Goal: Information Seeking & Learning: Learn about a topic

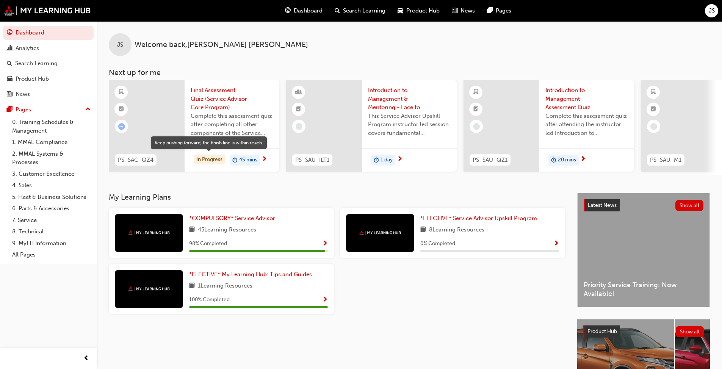
click at [199, 159] on div "In Progress" at bounding box center [209, 160] width 31 height 10
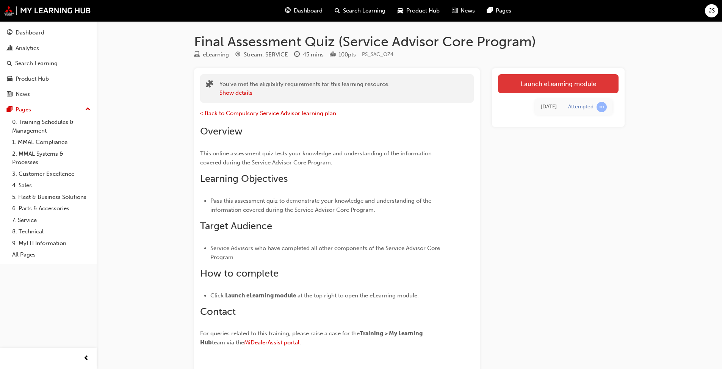
click at [379, 89] on link "Launch eLearning module" at bounding box center [558, 83] width 121 height 19
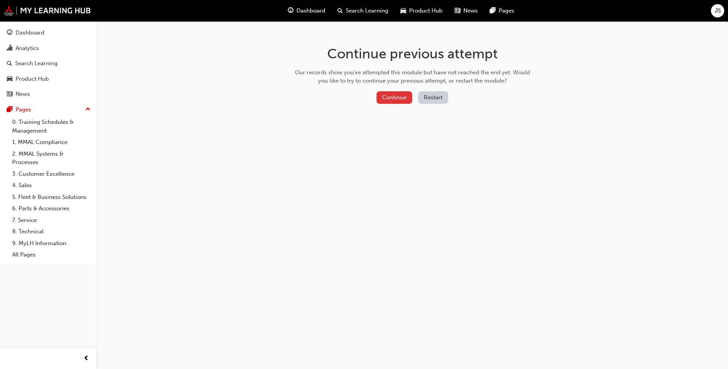
click at [379, 99] on button "Continue" at bounding box center [395, 97] width 36 height 13
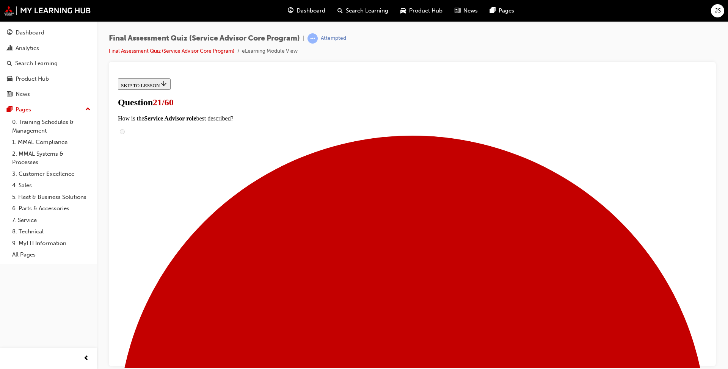
scroll to position [114, 0]
checkbox input "true"
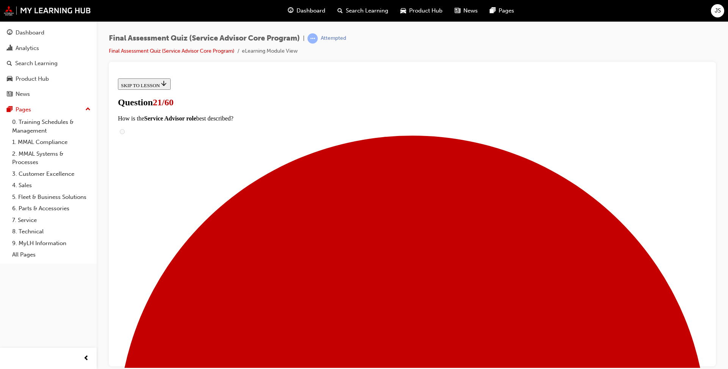
checkbox input "true"
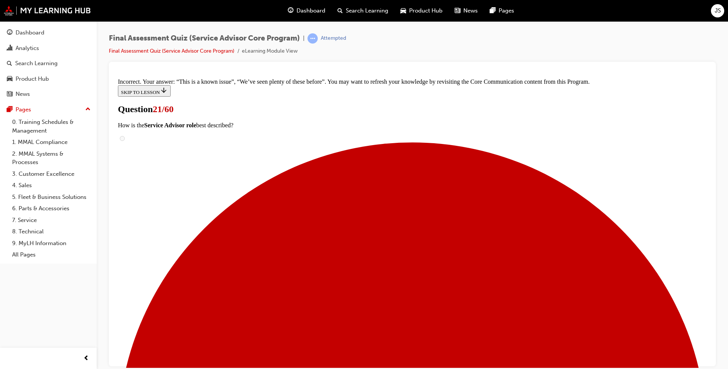
scroll to position [206, 0]
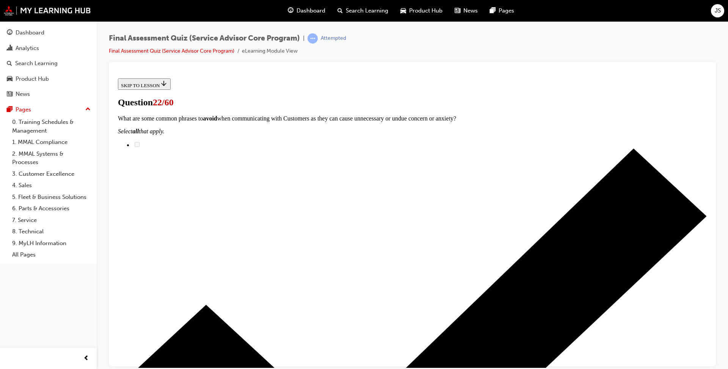
radio input "true"
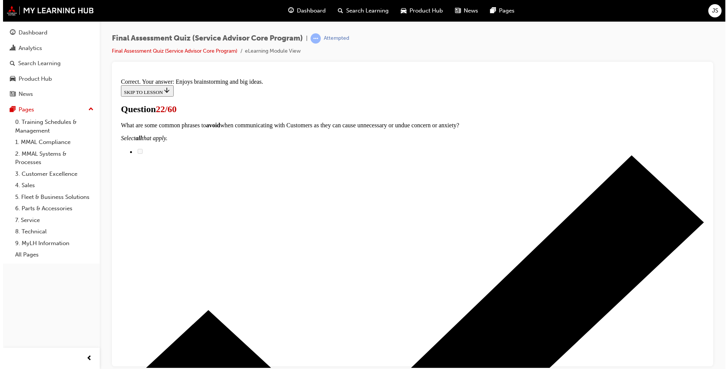
scroll to position [91, 0]
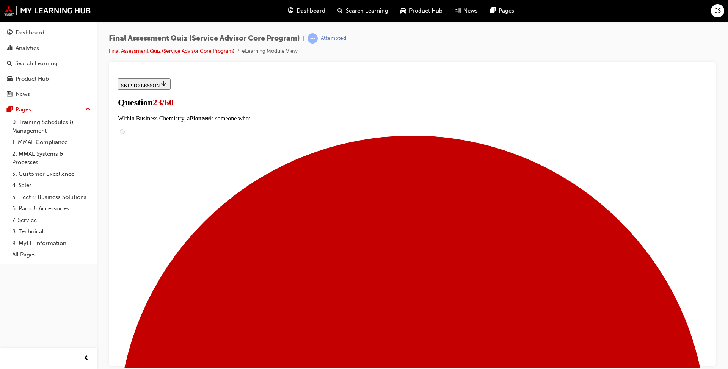
scroll to position [0, 0]
checkbox input "true"
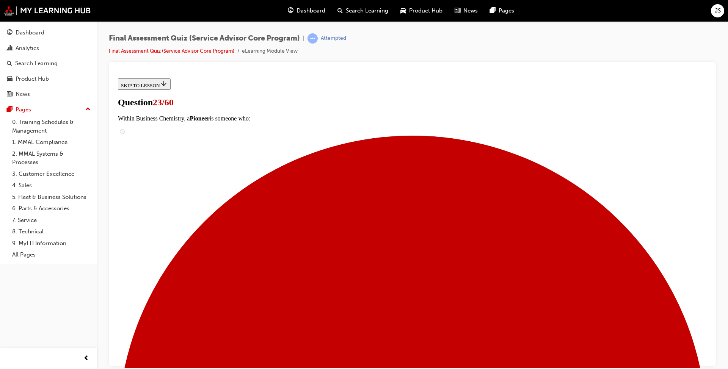
checkbox input "true"
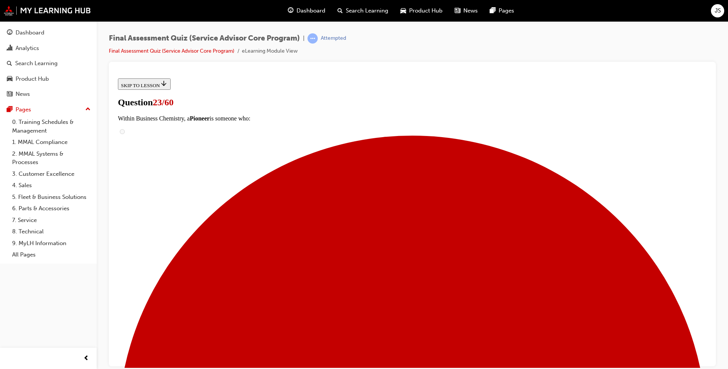
checkbox input "true"
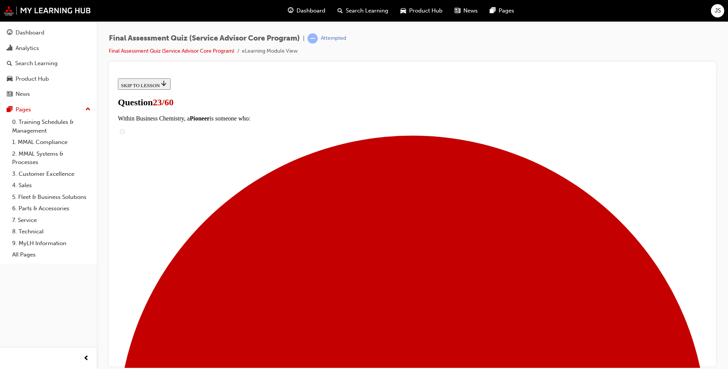
checkbox input "true"
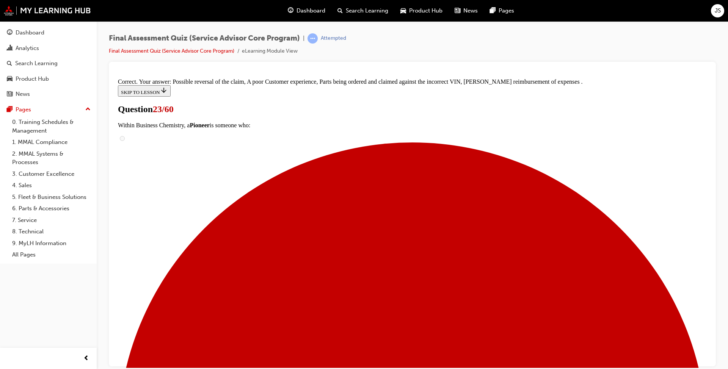
scroll to position [116, 0]
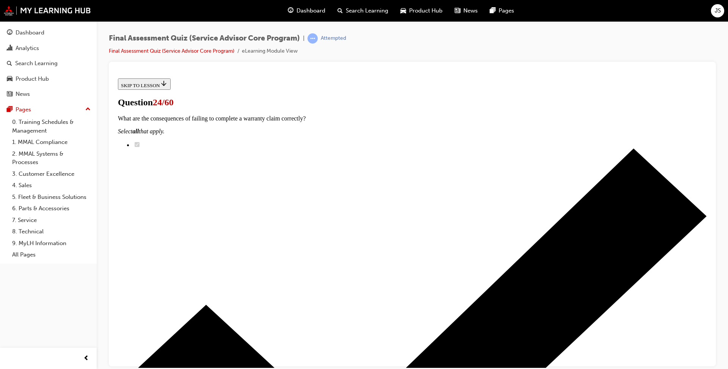
scroll to position [38, 0]
radio input "true"
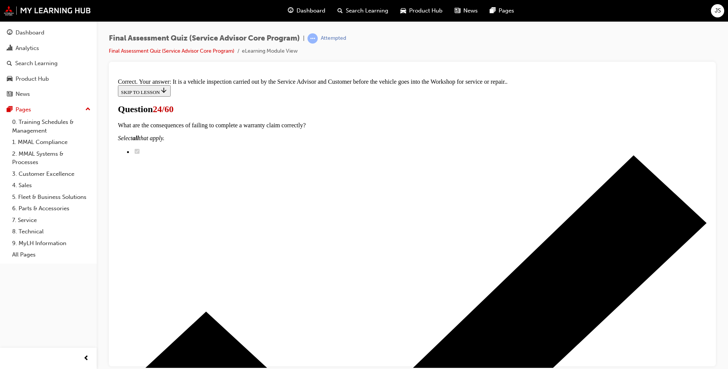
scroll to position [136, 0]
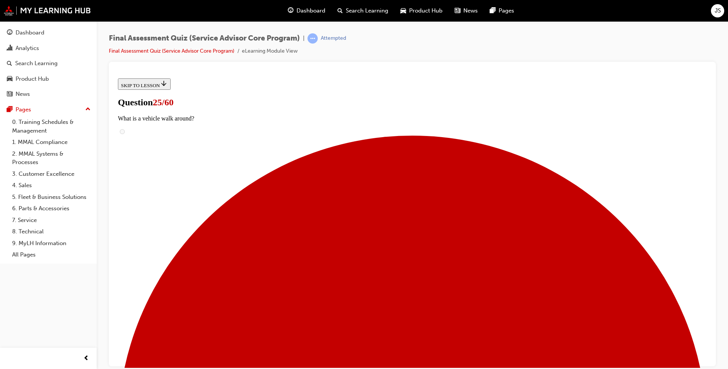
radio input "true"
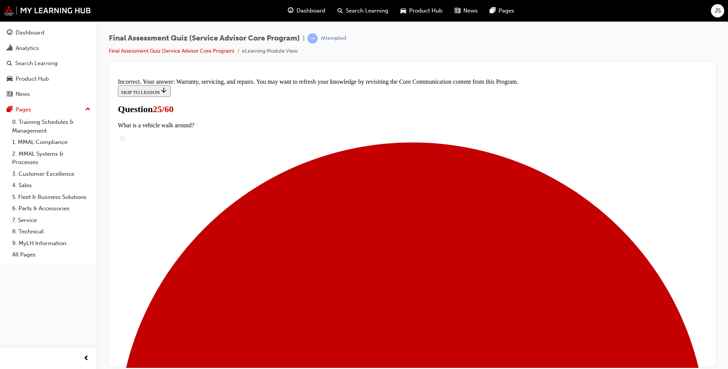
scroll to position [137, 0]
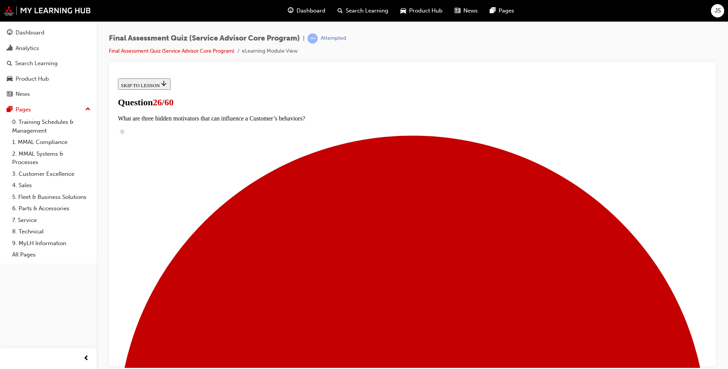
scroll to position [72, 0]
radio input "true"
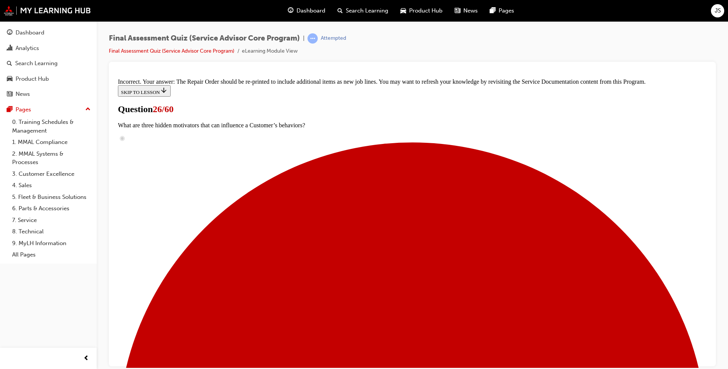
scroll to position [181, 0]
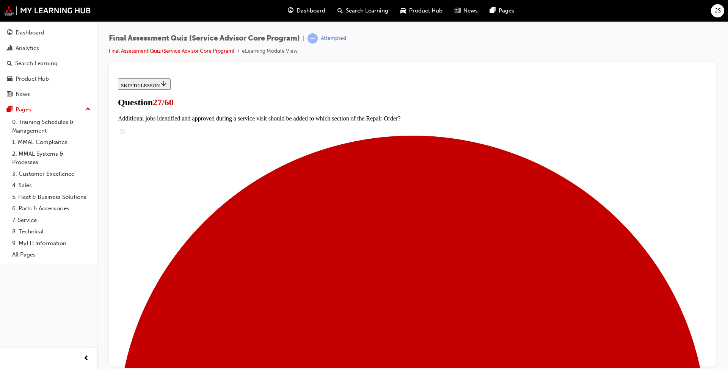
scroll to position [38, 0]
checkbox input "true"
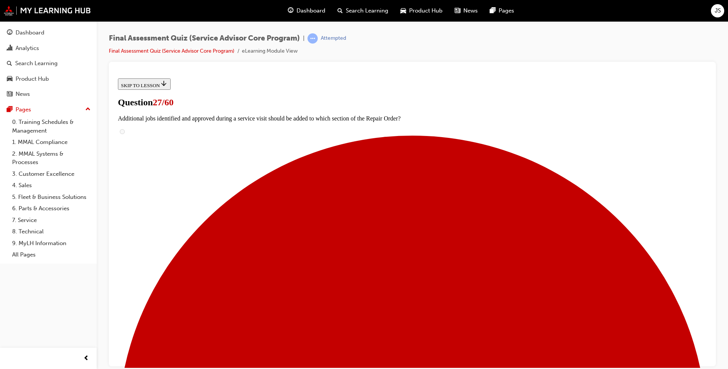
checkbox input "true"
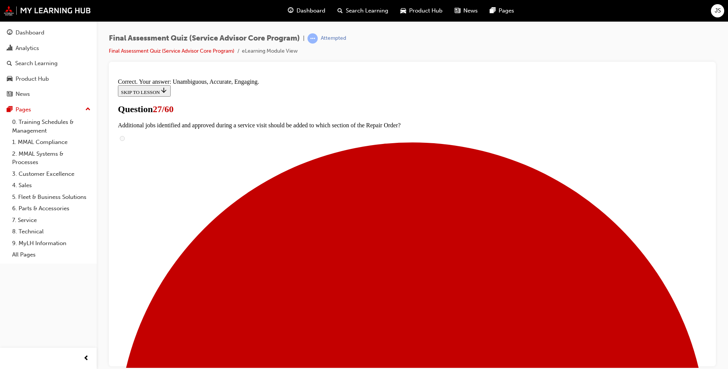
scroll to position [116, 0]
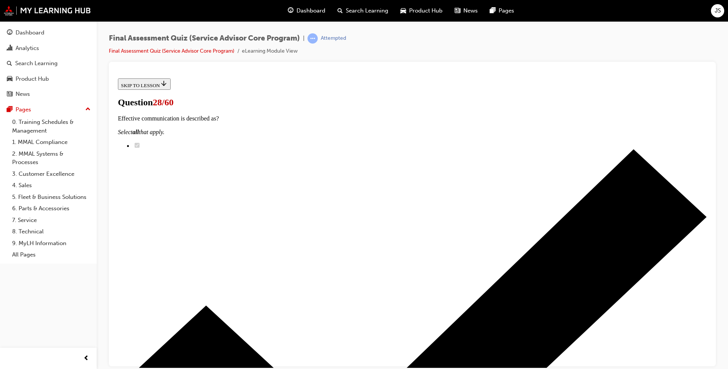
scroll to position [61, 0]
radio input "true"
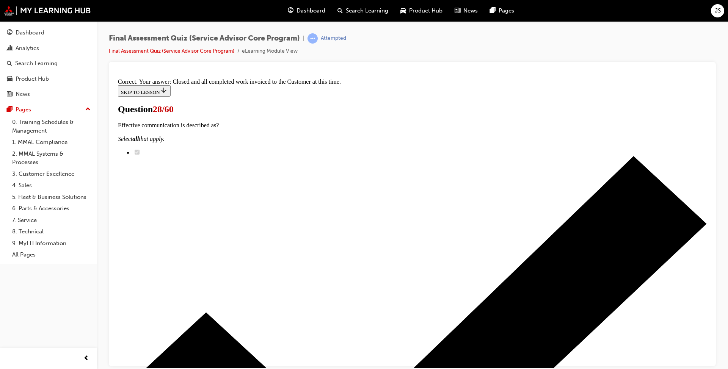
scroll to position [98, 0]
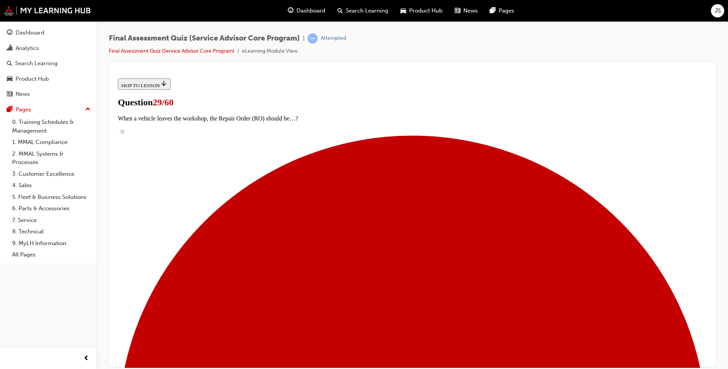
scroll to position [38, 0]
checkbox input "true"
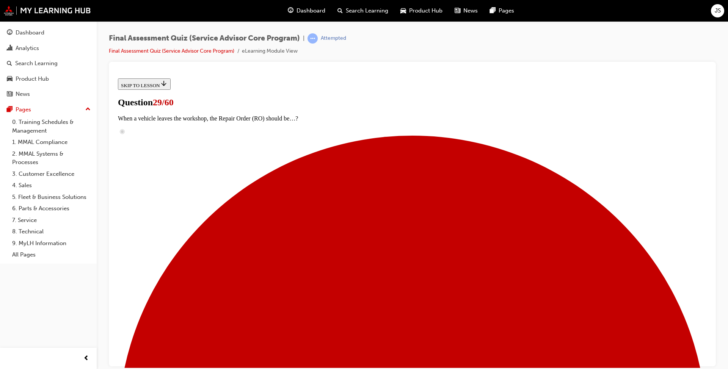
checkbox input "true"
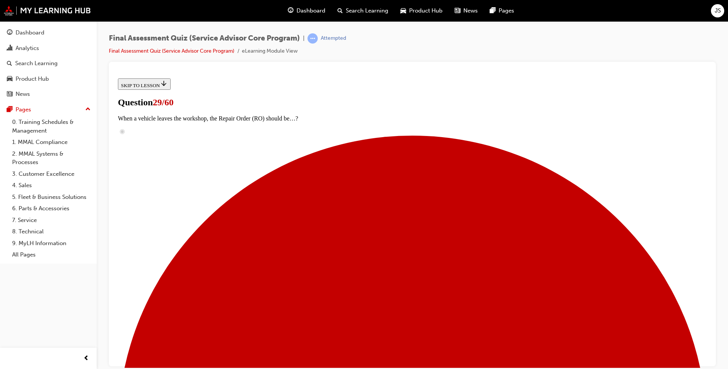
checkbox input "true"
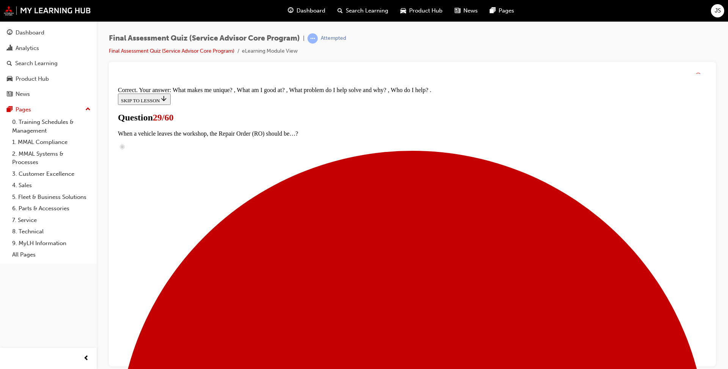
scroll to position [116, 0]
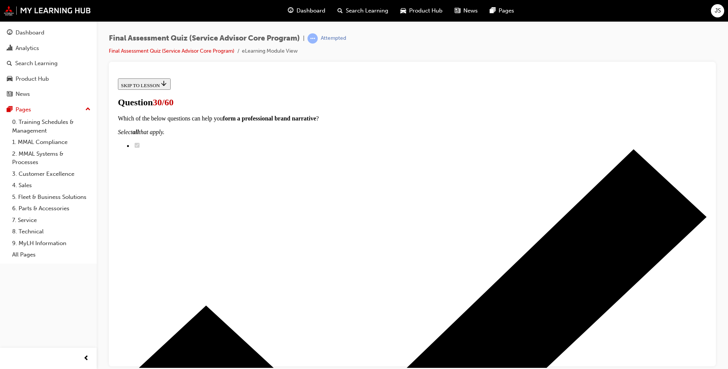
scroll to position [152, 0]
drag, startPoint x: 333, startPoint y: 332, endPoint x: 473, endPoint y: 141, distance: 236.6
drag, startPoint x: 330, startPoint y: 228, endPoint x: 474, endPoint y: 179, distance: 151.2
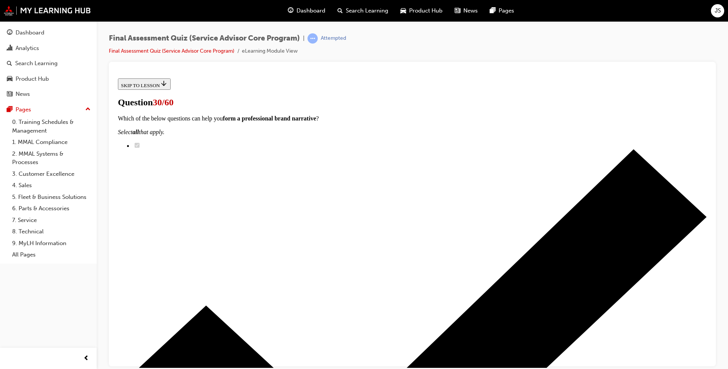
drag, startPoint x: 327, startPoint y: 227, endPoint x: 464, endPoint y: 225, distance: 137.3
drag, startPoint x: 334, startPoint y: 268, endPoint x: 466, endPoint y: 266, distance: 132.4
drag, startPoint x: 352, startPoint y: 319, endPoint x: 477, endPoint y: 320, distance: 125.9
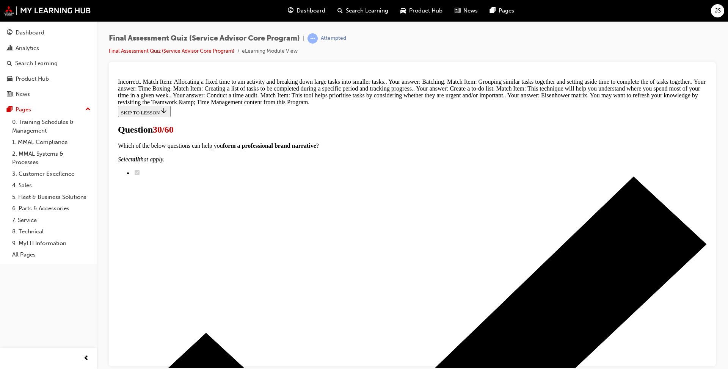
scroll to position [298, 0]
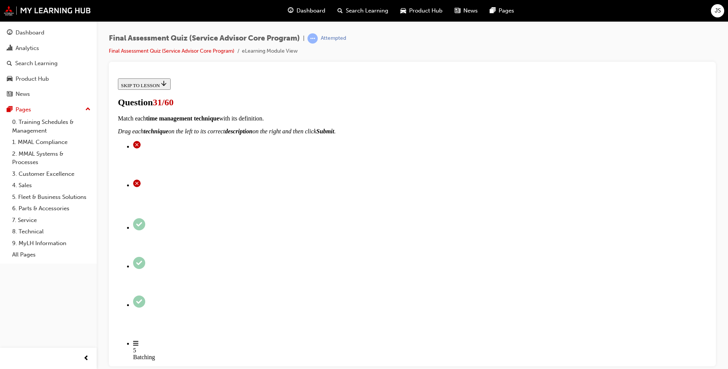
scroll to position [38, 0]
radio input "true"
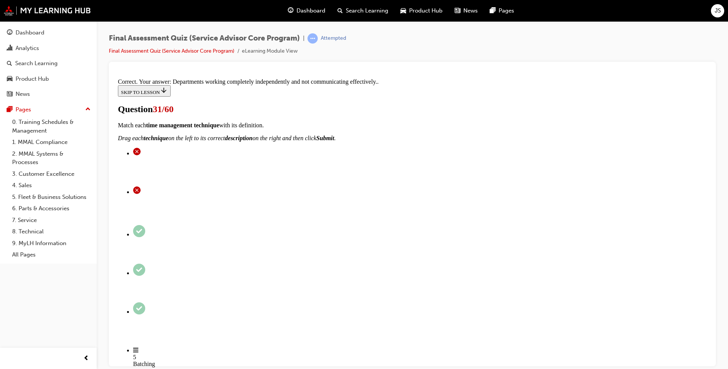
scroll to position [113, 0]
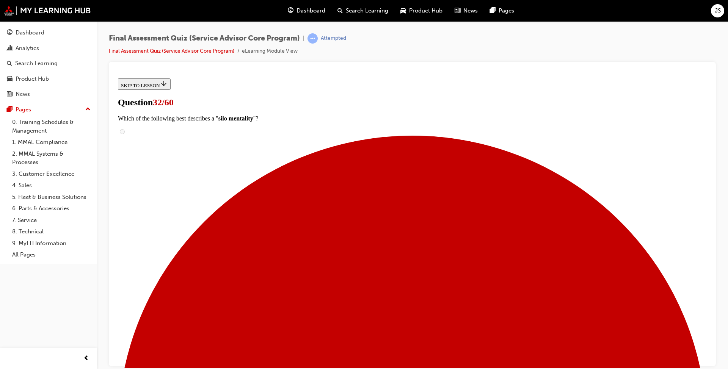
radio input "true"
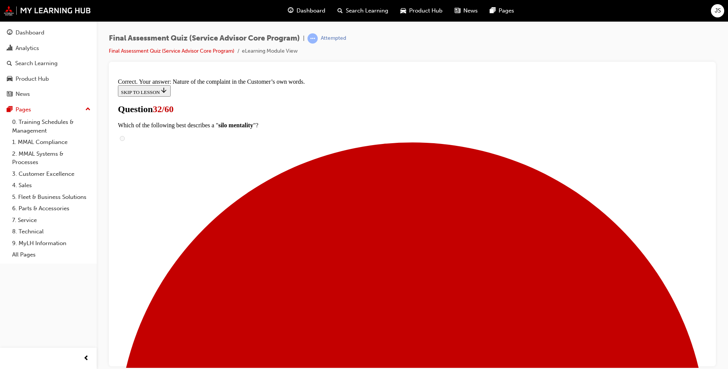
scroll to position [104, 0]
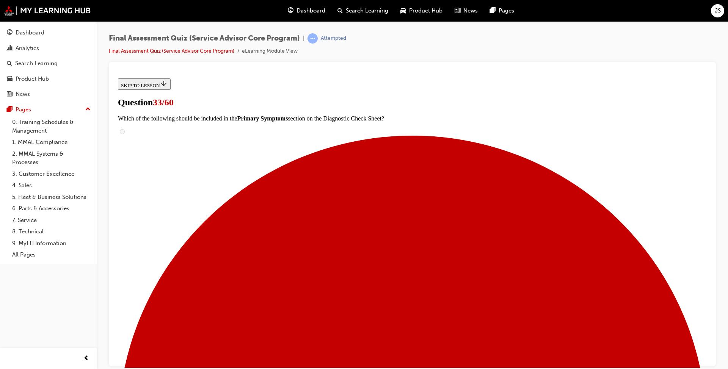
scroll to position [61, 0]
radio input "true"
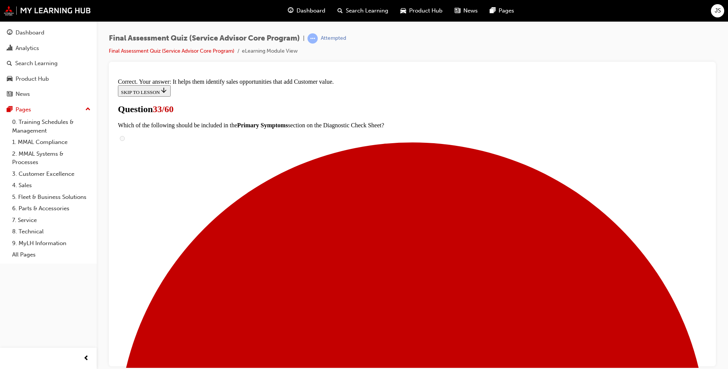
scroll to position [98, 0]
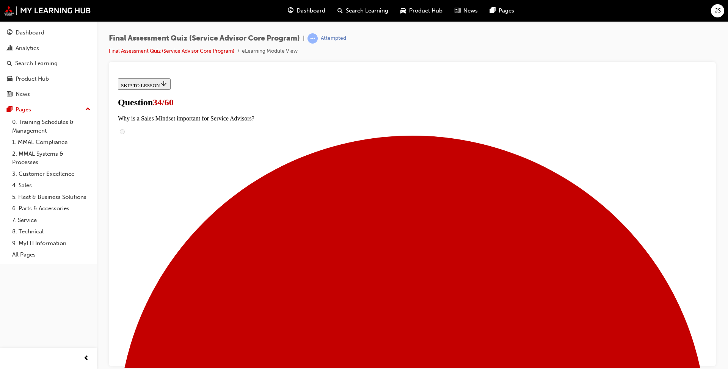
scroll to position [108, 0]
checkbox input "true"
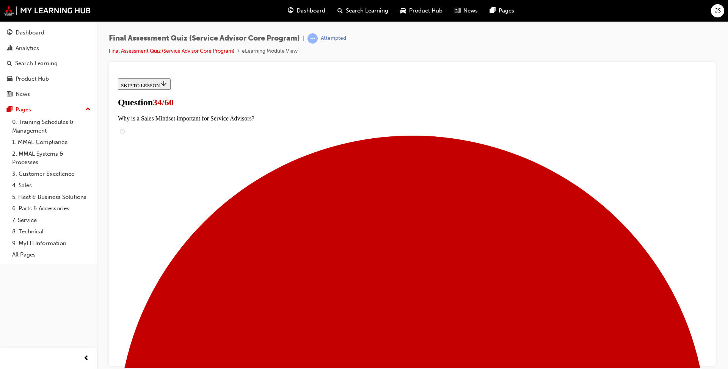
checkbox input "true"
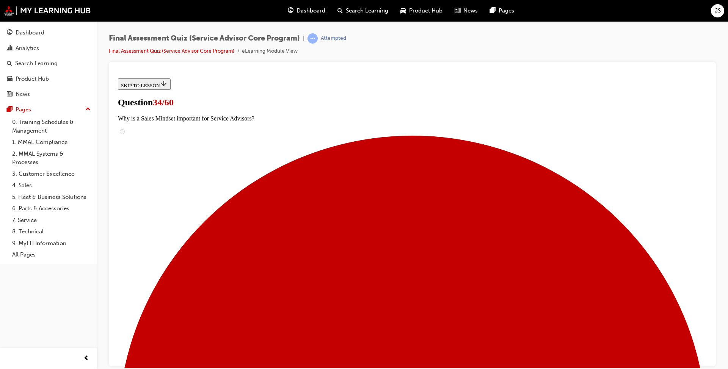
checkbox input "true"
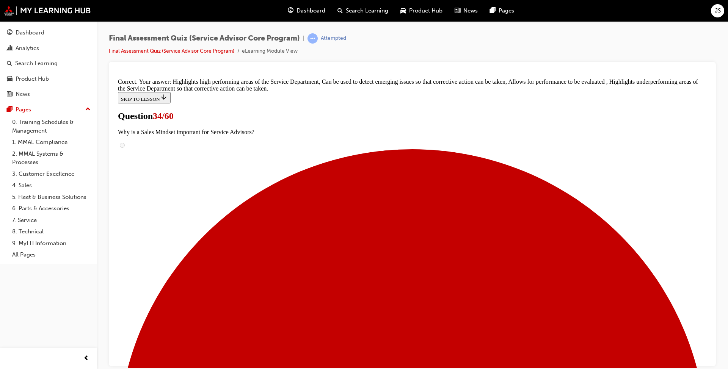
scroll to position [132, 0]
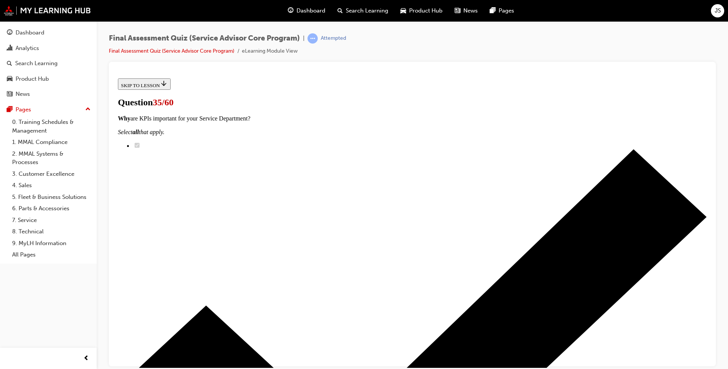
radio input "true"
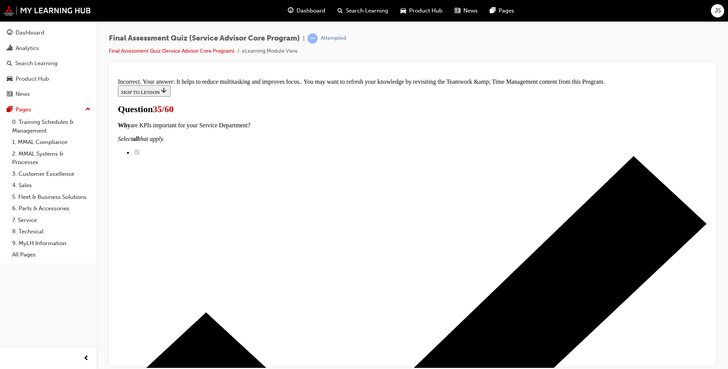
scroll to position [137, 0]
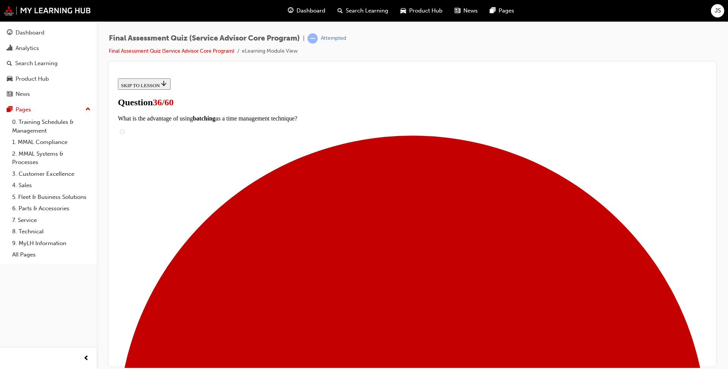
scroll to position [76, 0]
checkbox input "true"
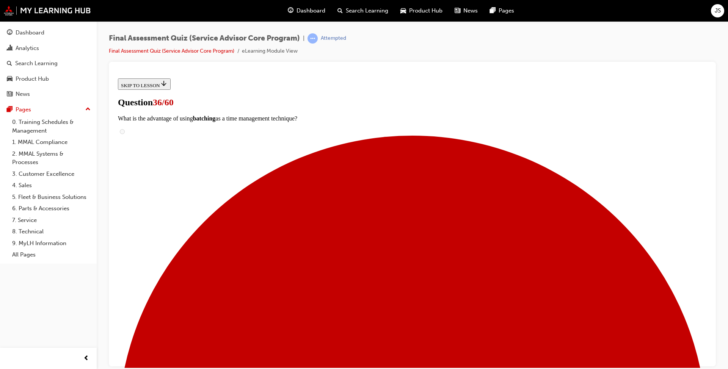
checkbox input "true"
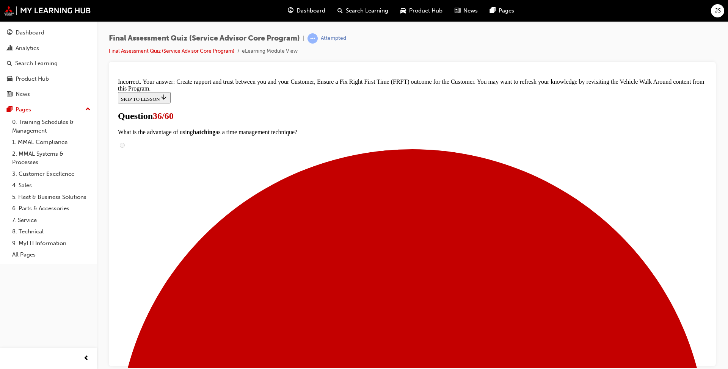
scroll to position [163, 0]
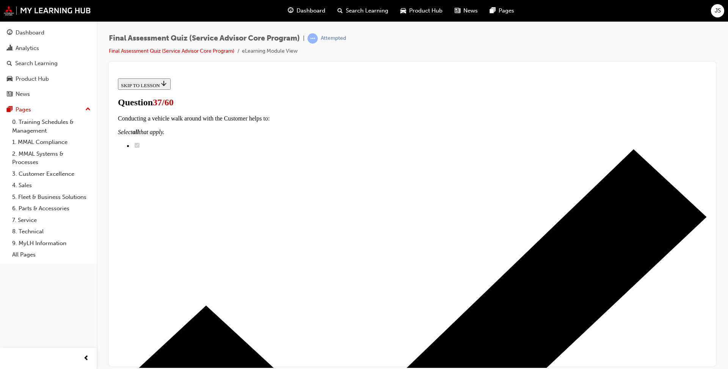
scroll to position [38, 0]
radio input "true"
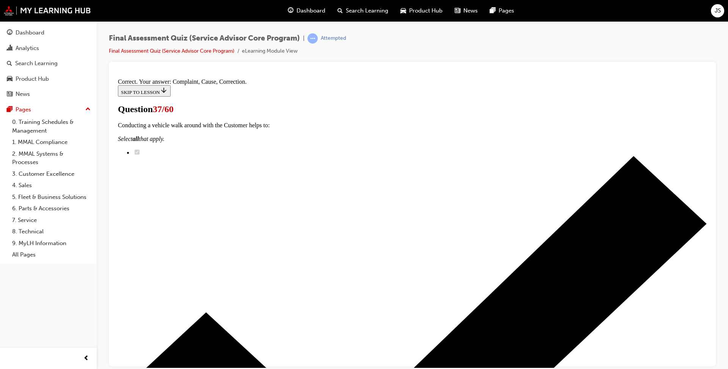
scroll to position [116, 0]
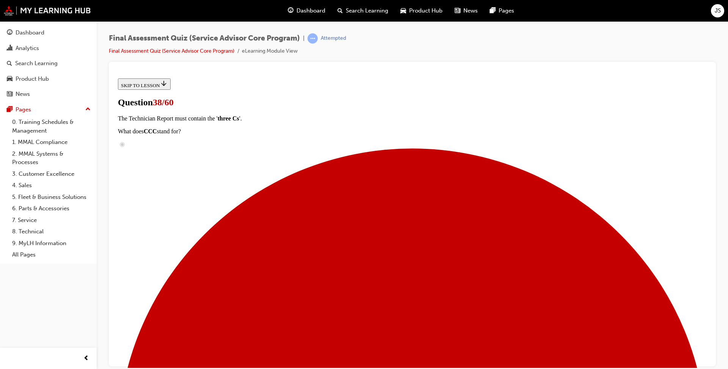
scroll to position [76, 0]
radio input "true"
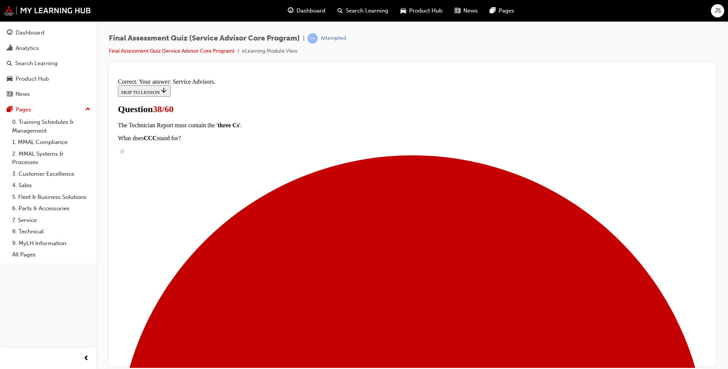
scroll to position [168, 0]
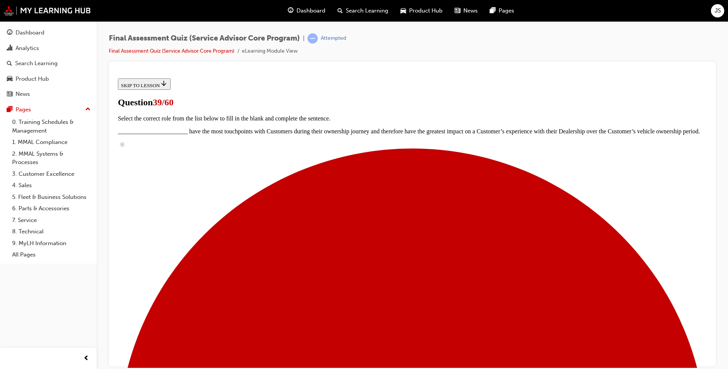
scroll to position [152, 0]
drag, startPoint x: 322, startPoint y: 281, endPoint x: 463, endPoint y: 136, distance: 202.7
drag, startPoint x: 336, startPoint y: 295, endPoint x: 466, endPoint y: 198, distance: 162.7
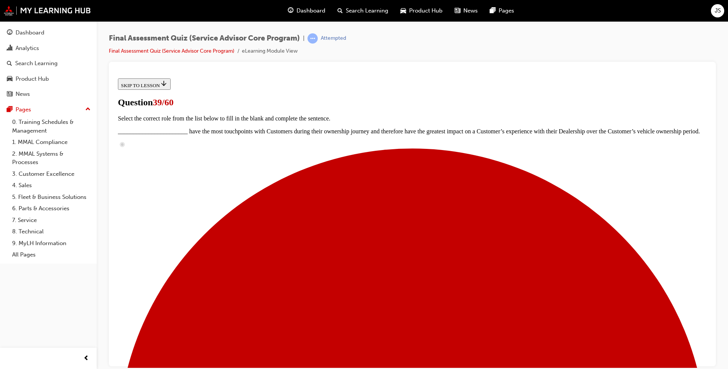
drag, startPoint x: 320, startPoint y: 240, endPoint x: 449, endPoint y: 244, distance: 129.0
drag, startPoint x: 338, startPoint y: 285, endPoint x: 469, endPoint y: 284, distance: 130.8
drag, startPoint x: 355, startPoint y: 327, endPoint x: 486, endPoint y: 327, distance: 131.6
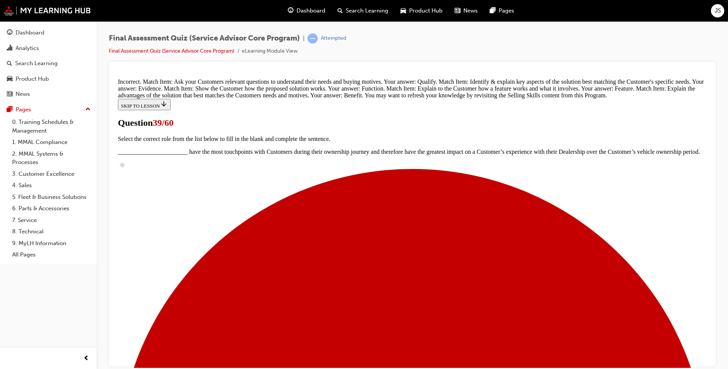
scroll to position [311, 0]
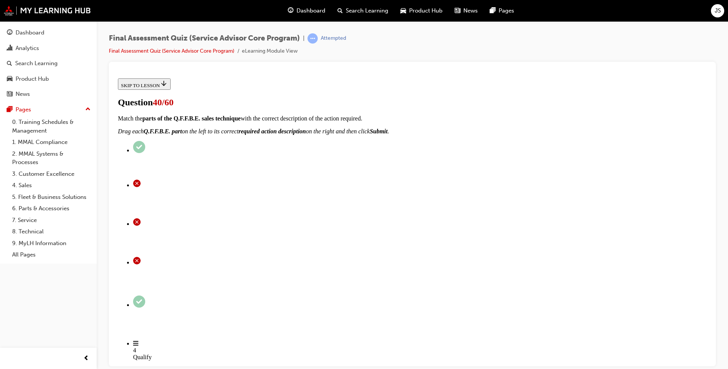
scroll to position [38, 0]
radio input "true"
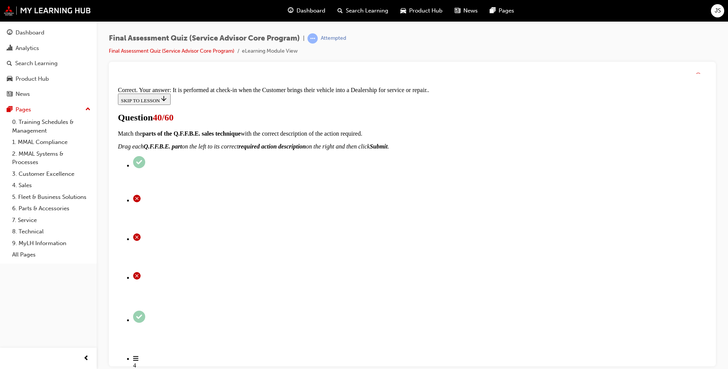
scroll to position [121, 0]
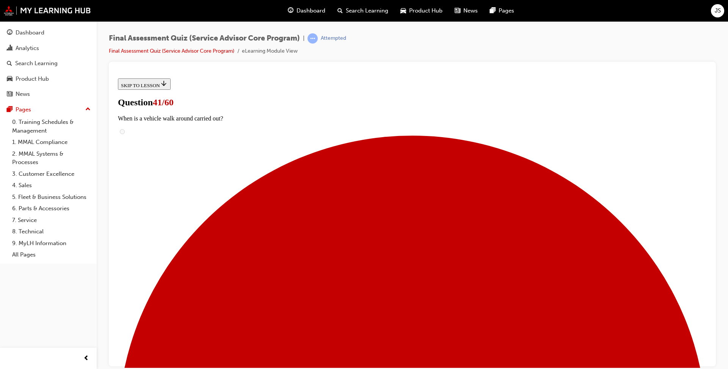
scroll to position [76, 0]
radio input "true"
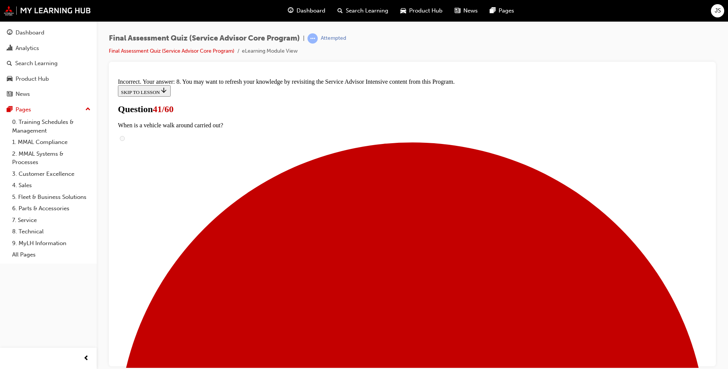
scroll to position [202, 0]
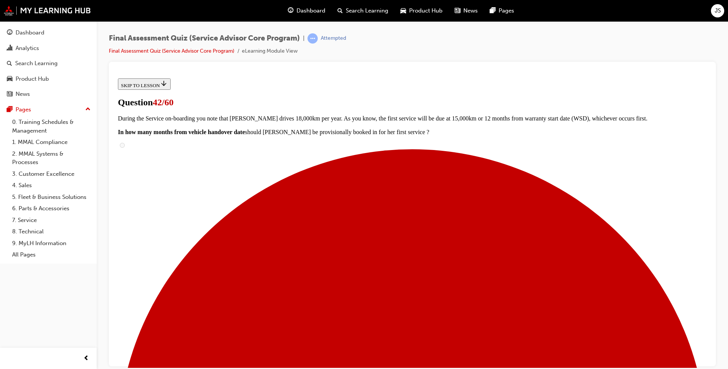
scroll to position [38, 0]
radio input "true"
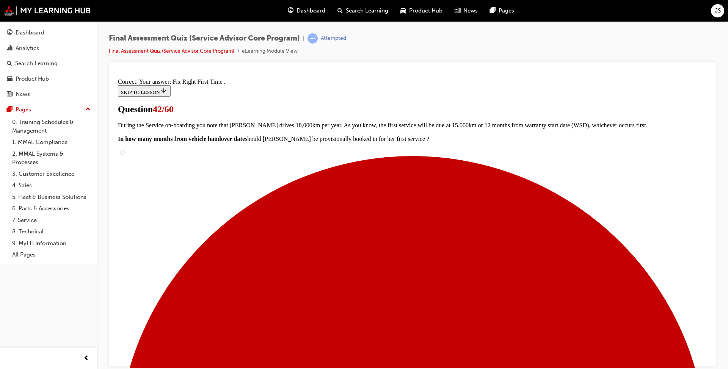
scroll to position [121, 0]
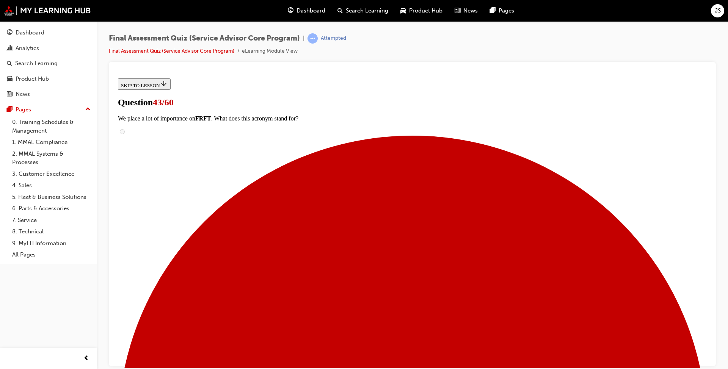
scroll to position [76, 0]
drag, startPoint x: 343, startPoint y: 264, endPoint x: 474, endPoint y: 215, distance: 139.8
drag, startPoint x: 329, startPoint y: 308, endPoint x: 465, endPoint y: 263, distance: 143.4
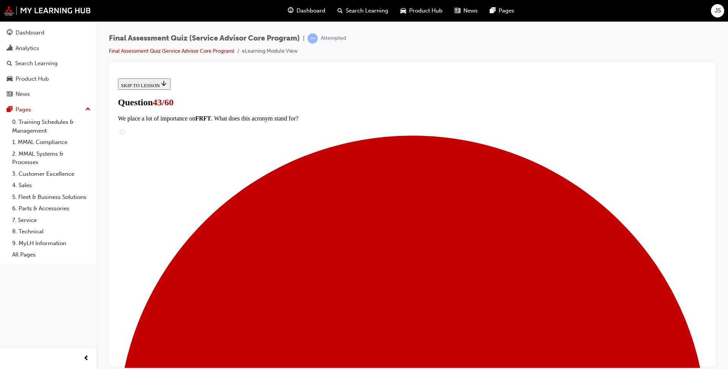
drag, startPoint x: 347, startPoint y: 308, endPoint x: 443, endPoint y: 307, distance: 95.6
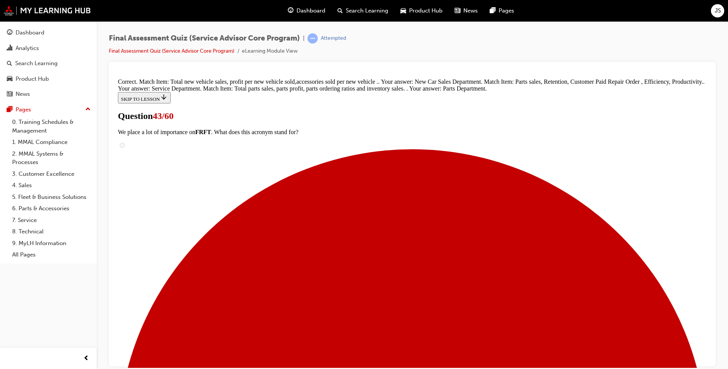
scroll to position [156, 0]
drag, startPoint x: 399, startPoint y: 332, endPoint x: 396, endPoint y: 328, distance: 5.1
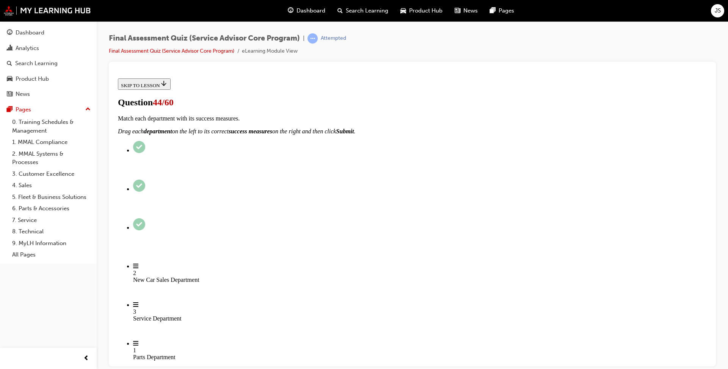
scroll to position [76, 0]
checkbox input "true"
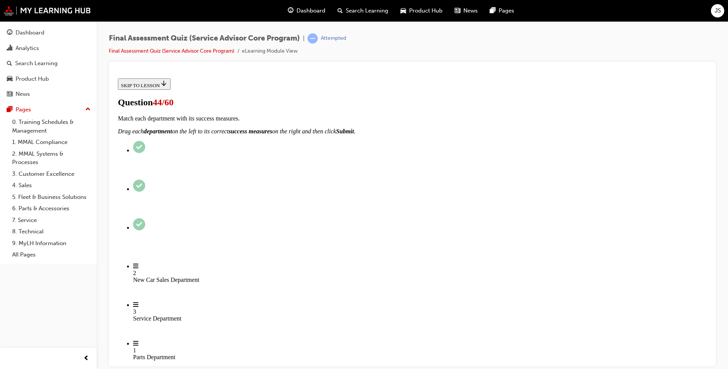
checkbox input "true"
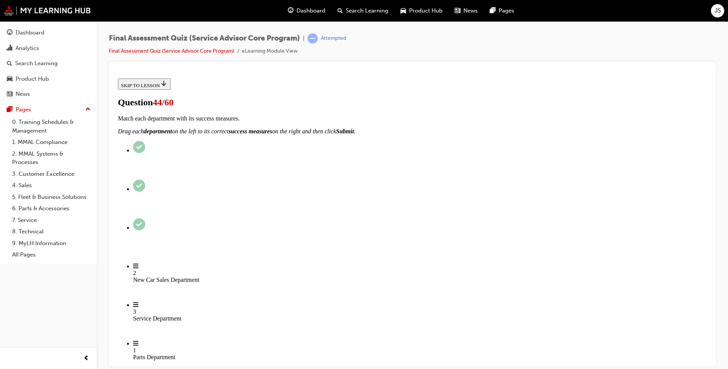
checkbox input "true"
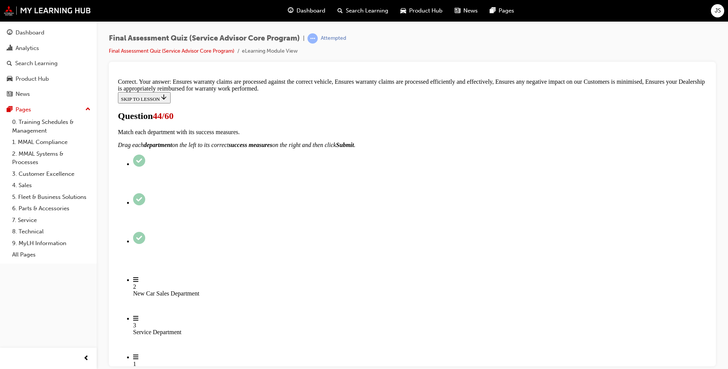
scroll to position [137, 0]
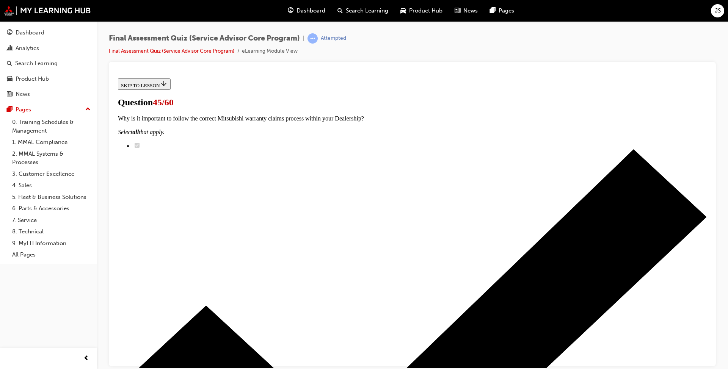
scroll to position [61, 0]
radio input "true"
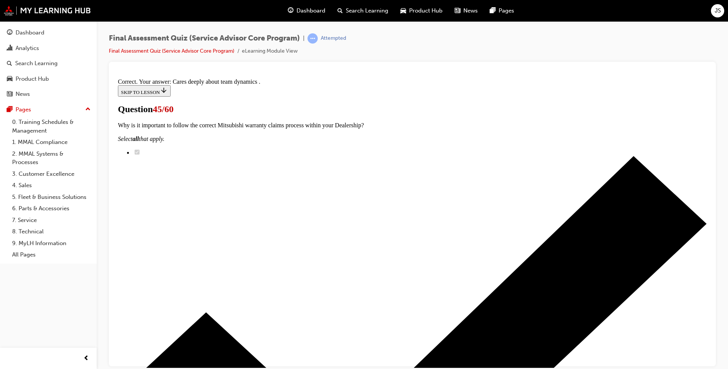
scroll to position [91, 0]
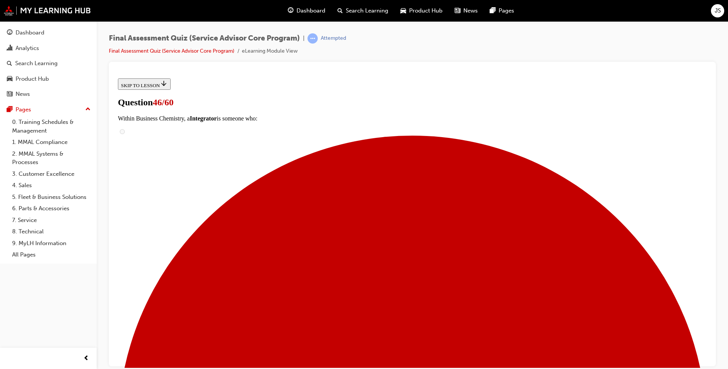
scroll to position [76, 0]
drag, startPoint x: 339, startPoint y: 208, endPoint x: 458, endPoint y: 209, distance: 118.3
drag, startPoint x: 378, startPoint y: 251, endPoint x: 524, endPoint y: 259, distance: 145.8
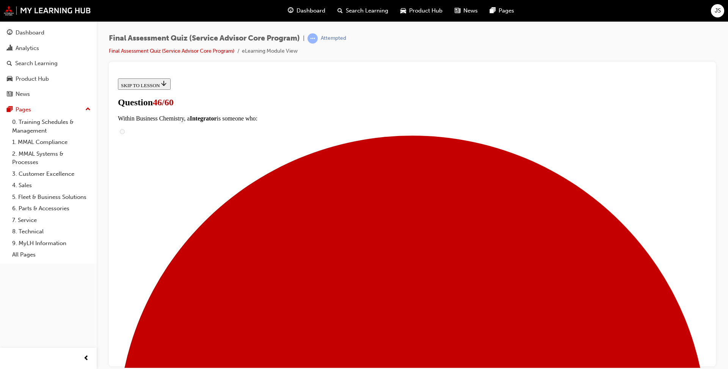
drag, startPoint x: 375, startPoint y: 305, endPoint x: 495, endPoint y: 309, distance: 120.3
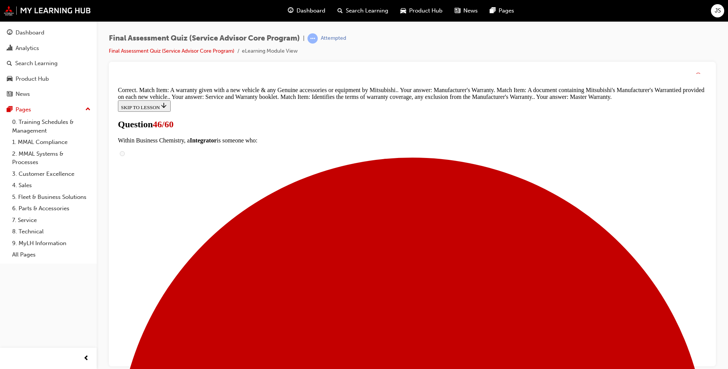
scroll to position [156, 0]
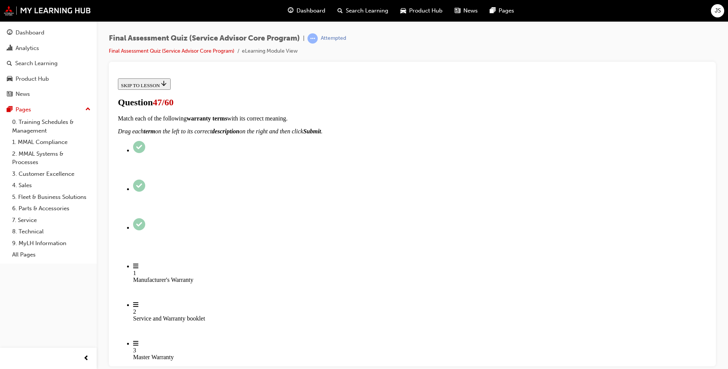
radio input "true"
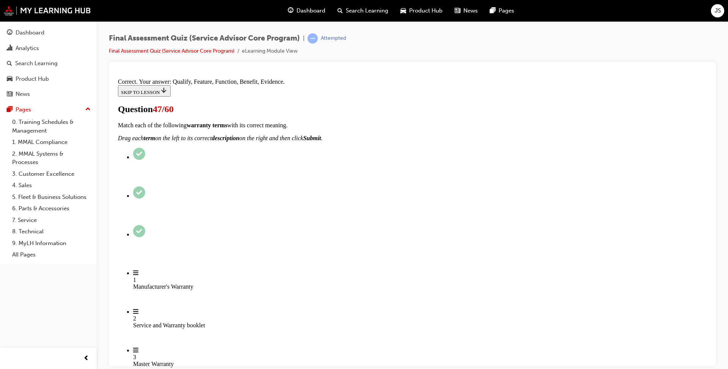
scroll to position [91, 0]
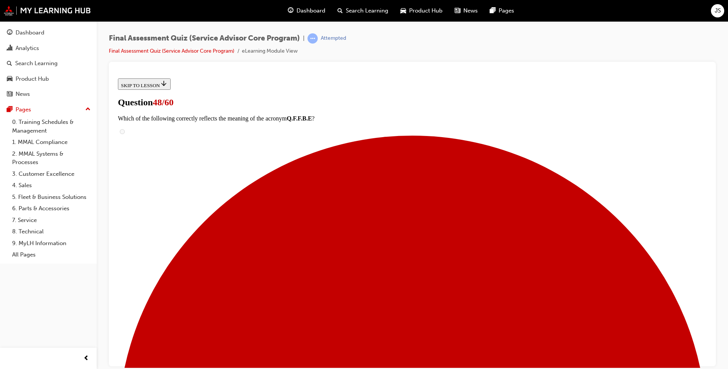
scroll to position [38, 0]
radio input "true"
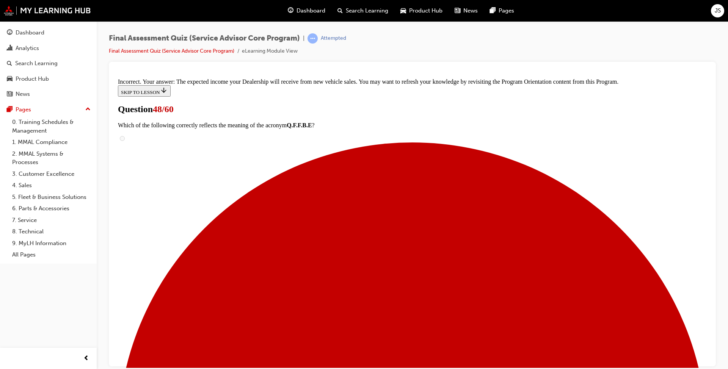
scroll to position [160, 0]
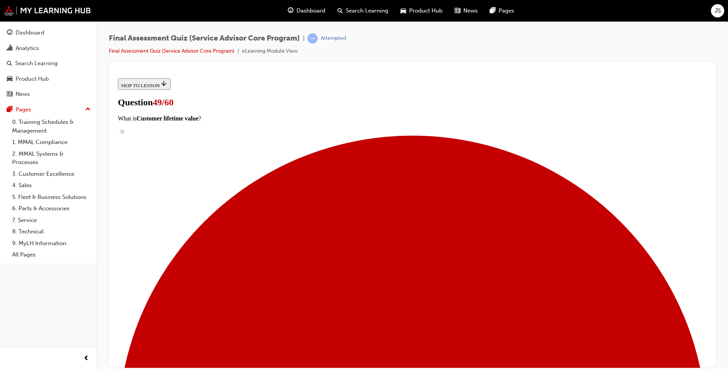
scroll to position [61, 0]
radio input "true"
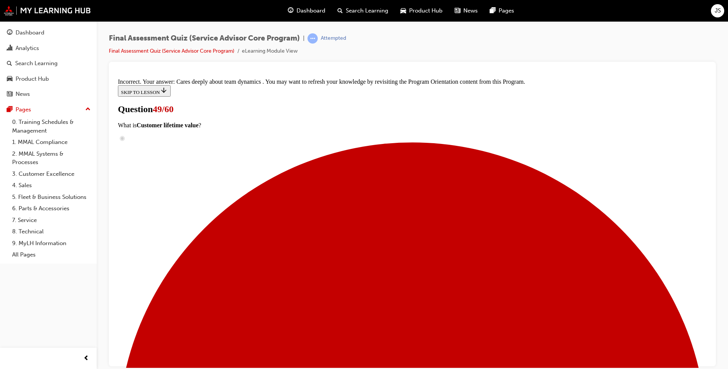
scroll to position [137, 0]
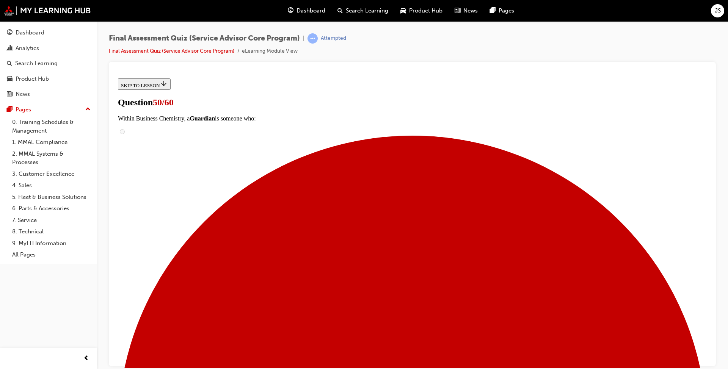
drag, startPoint x: 326, startPoint y: 261, endPoint x: 471, endPoint y: 213, distance: 153.0
drag, startPoint x: 331, startPoint y: 274, endPoint x: 462, endPoint y: 278, distance: 130.5
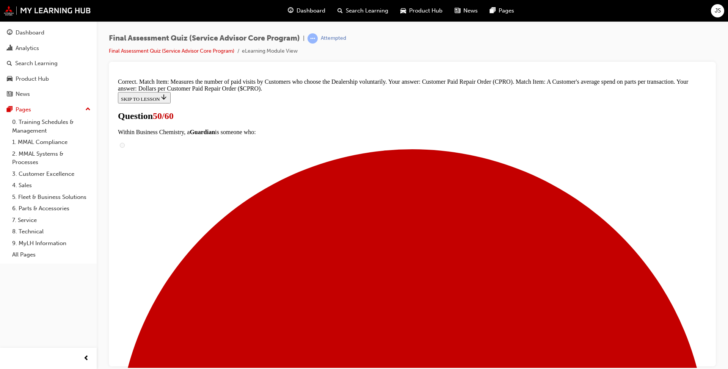
scroll to position [109, 0]
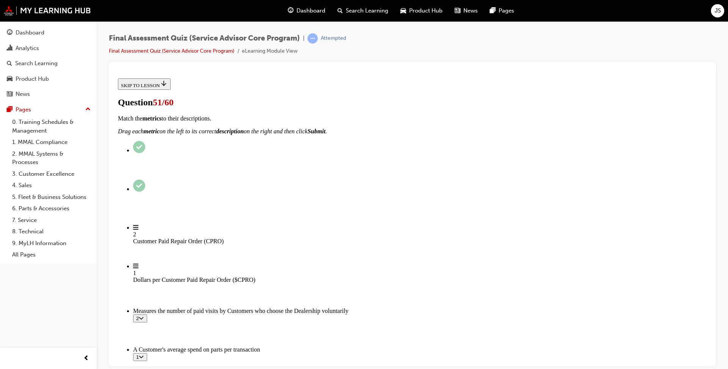
scroll to position [114, 0]
checkbox input "true"
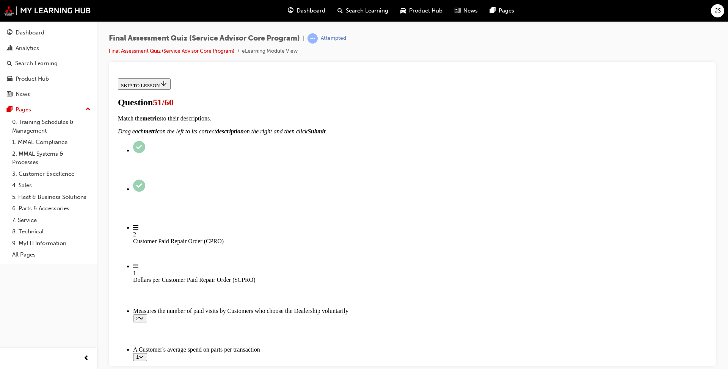
checkbox input "true"
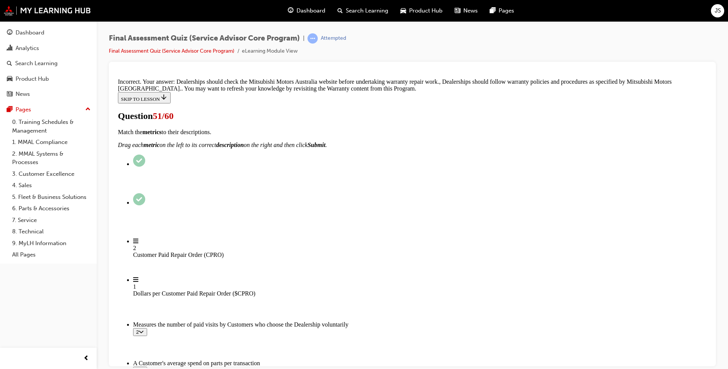
scroll to position [219, 0]
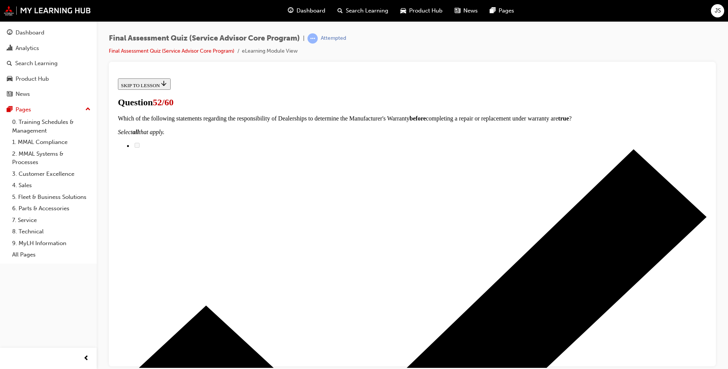
scroll to position [76, 0]
